Goal: Transaction & Acquisition: Purchase product/service

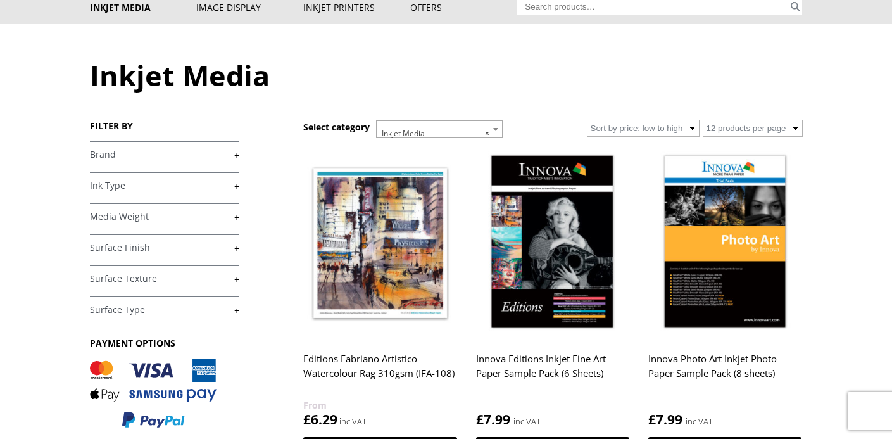
scroll to position [96, 0]
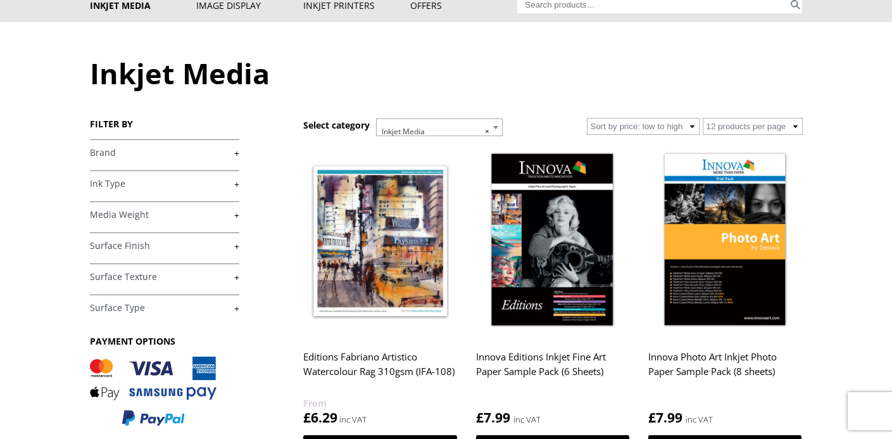
click at [106, 156] on link "+" at bounding box center [164, 153] width 149 height 12
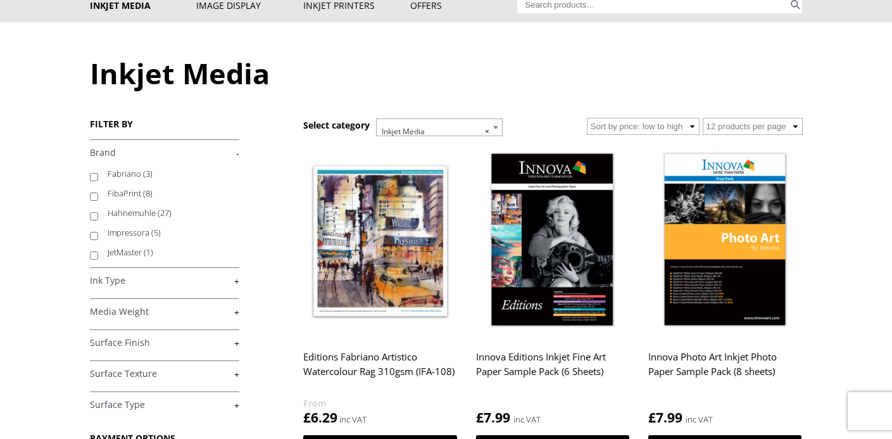
scroll to position [42, 0]
click at [125, 216] on label "Hahnemuhle (27)" at bounding box center [168, 216] width 120 height 20
click at [98, 216] on input "Hahnemuhle (27)" at bounding box center [94, 219] width 8 height 8
checkbox input "true"
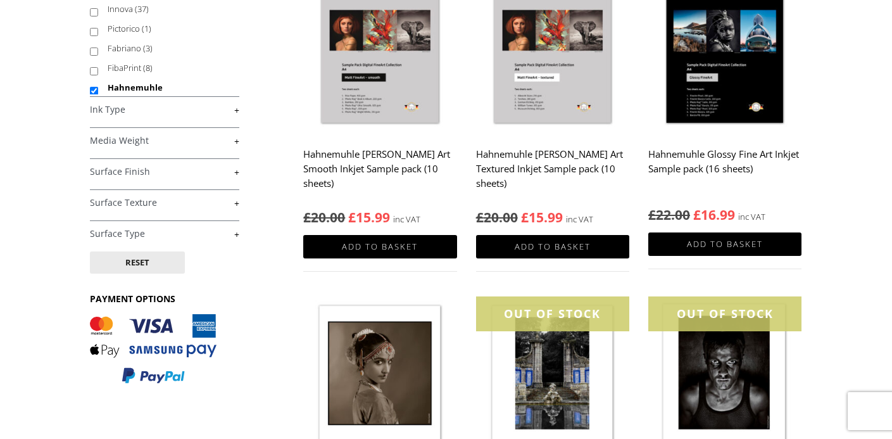
scroll to position [261, 0]
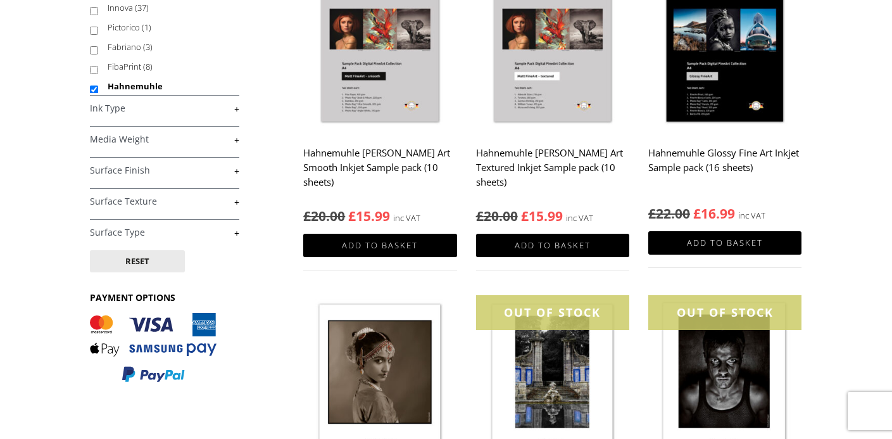
click at [106, 169] on link "+" at bounding box center [164, 171] width 149 height 12
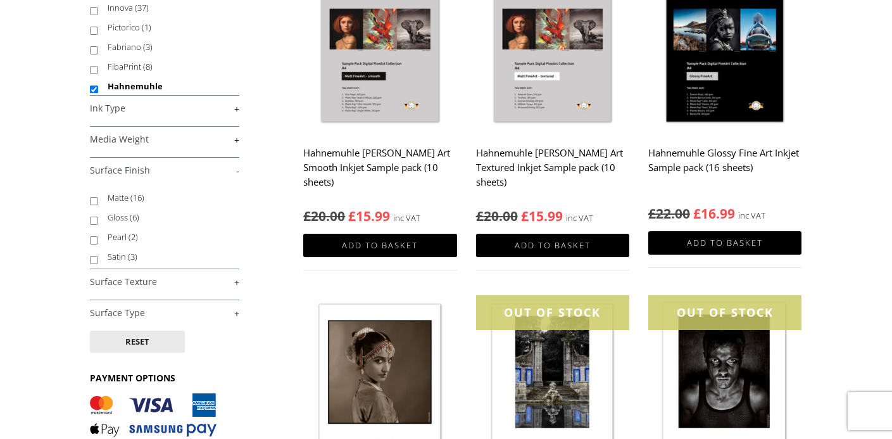
click at [94, 201] on input "Matte (16)" at bounding box center [94, 201] width 8 height 8
checkbox input "true"
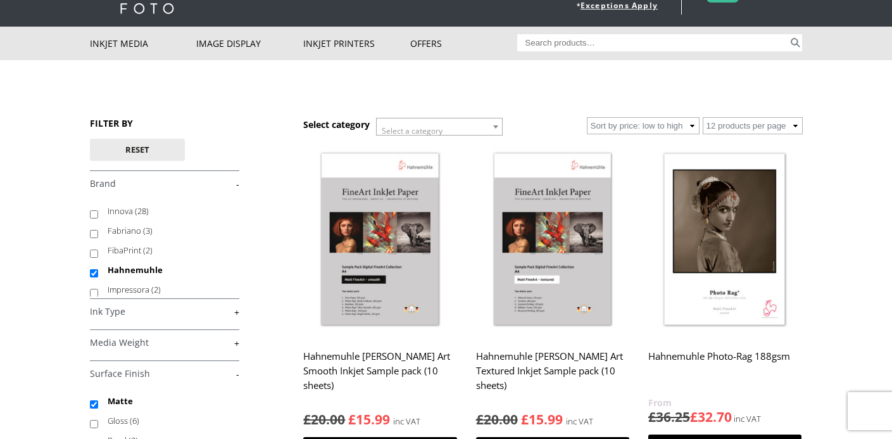
scroll to position [58, 0]
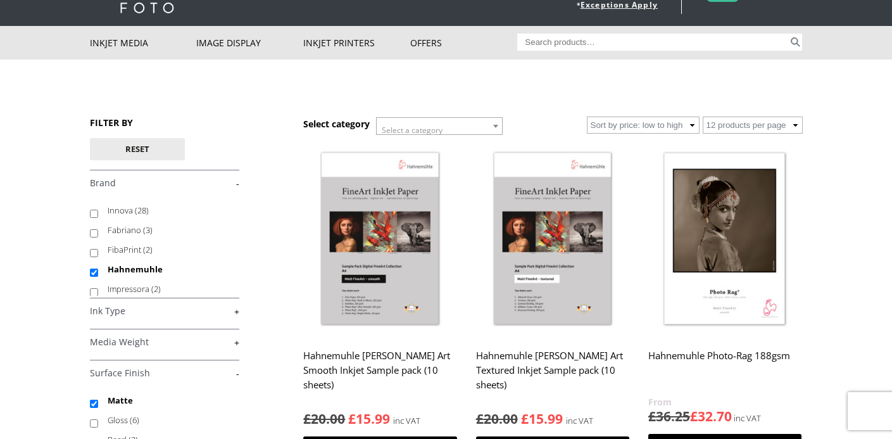
click at [664, 122] on select "Sort by latest Sort by price: low to high Sort by price: high to low" at bounding box center [643, 124] width 113 height 17
select select "price-desc"
click at [587, 116] on select "Sort by latest Sort by price: low to high Sort by price: high to low" at bounding box center [643, 124] width 113 height 17
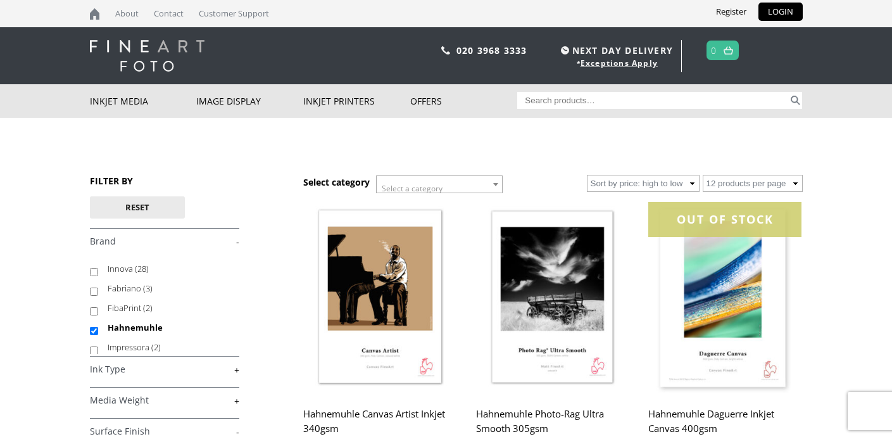
click at [591, 103] on input "Search for:" at bounding box center [652, 100] width 271 height 17
type input "museum"
click at [788, 92] on button "Search" at bounding box center [795, 100] width 15 height 17
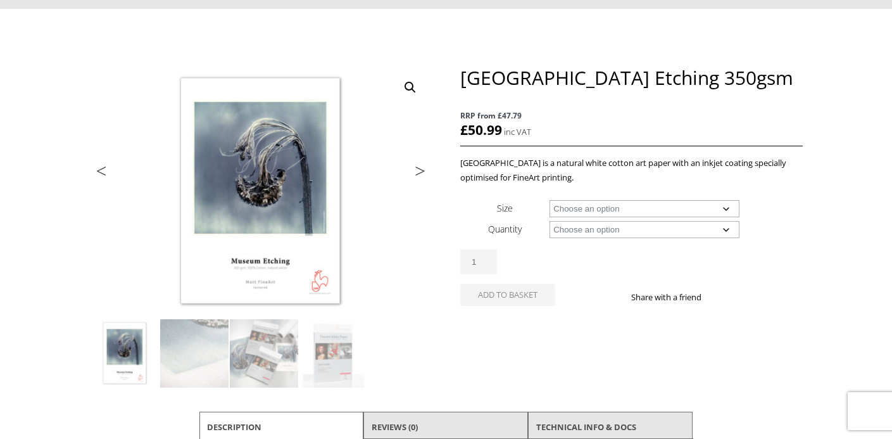
scroll to position [113, 0]
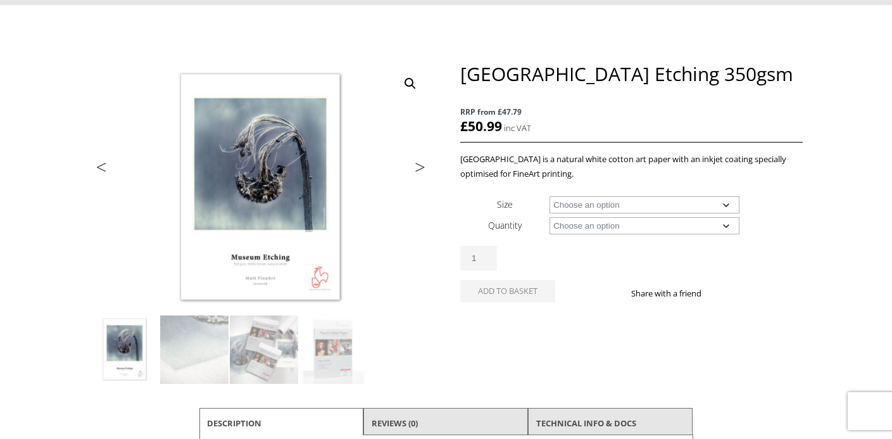
click at [720, 204] on select "Choose an option A4 Sheet A3 Sheet A3+ Sheet A2 Sheet 17" Wide Roll 24" Wide Ro…" at bounding box center [644, 204] width 190 height 17
click at [549, 196] on select "Choose an option A4 Sheet A3 Sheet A3+ Sheet A2 Sheet 17" Wide Roll 24" Wide Ro…" at bounding box center [644, 204] width 190 height 17
select select "24-wide-roll"
click at [605, 225] on select "Choose an option 12m" at bounding box center [644, 225] width 190 height 17
select select "12m"
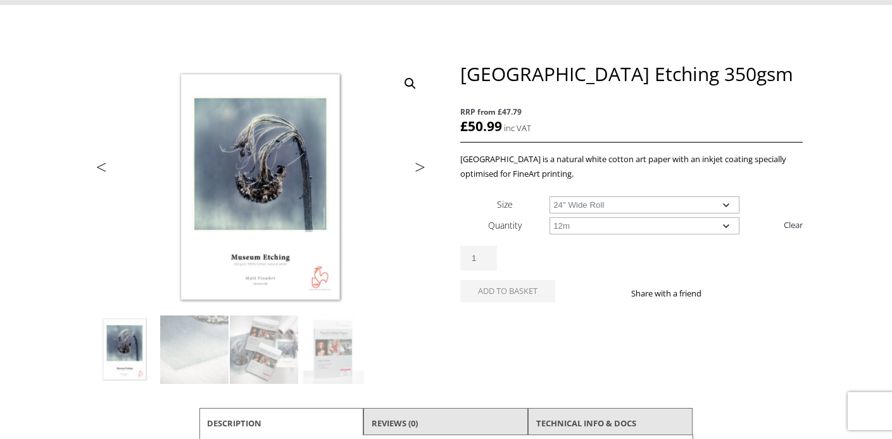
click at [549, 217] on select "Choose an option 12m" at bounding box center [644, 225] width 190 height 17
select select "24-wide-roll"
